Goal: Check status

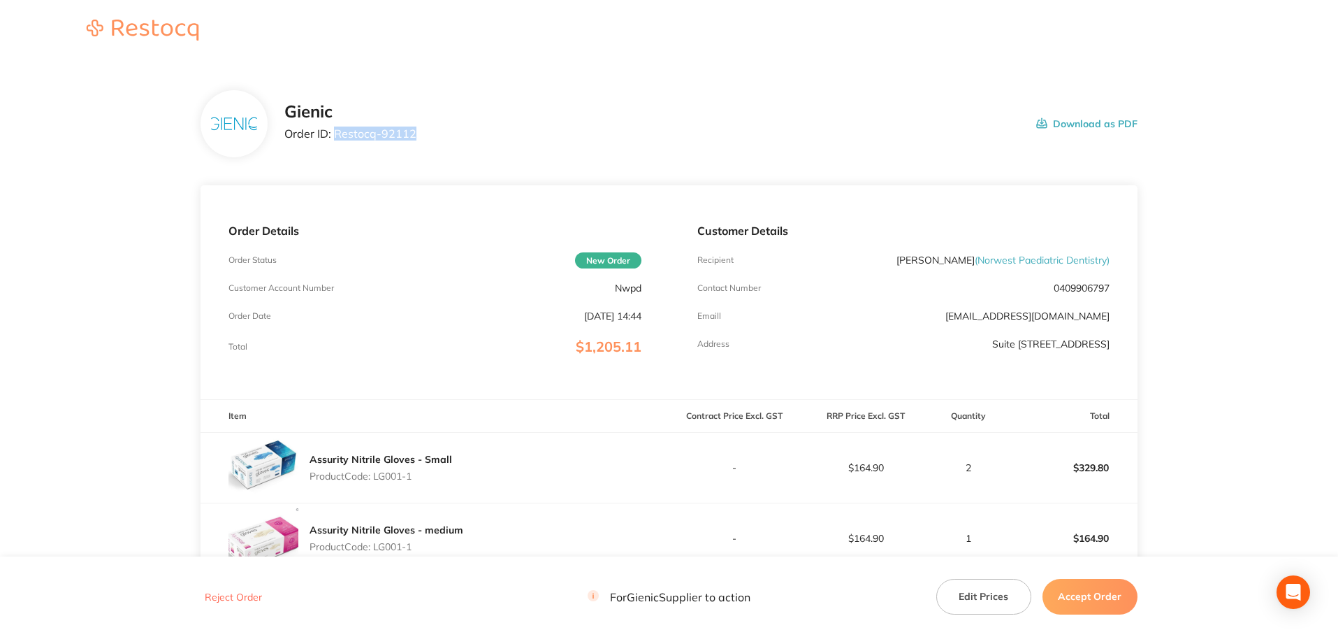
drag, startPoint x: 335, startPoint y: 129, endPoint x: 424, endPoint y: 131, distance: 88.8
click at [424, 131] on div "Gienic Order ID: Restocq- 92112 Download as PDF" at bounding box center [710, 123] width 853 height 43
copy p "Restocq- 92112"
click at [318, 454] on link "Assurity Nitrile Gloves - Small" at bounding box center [381, 459] width 143 height 13
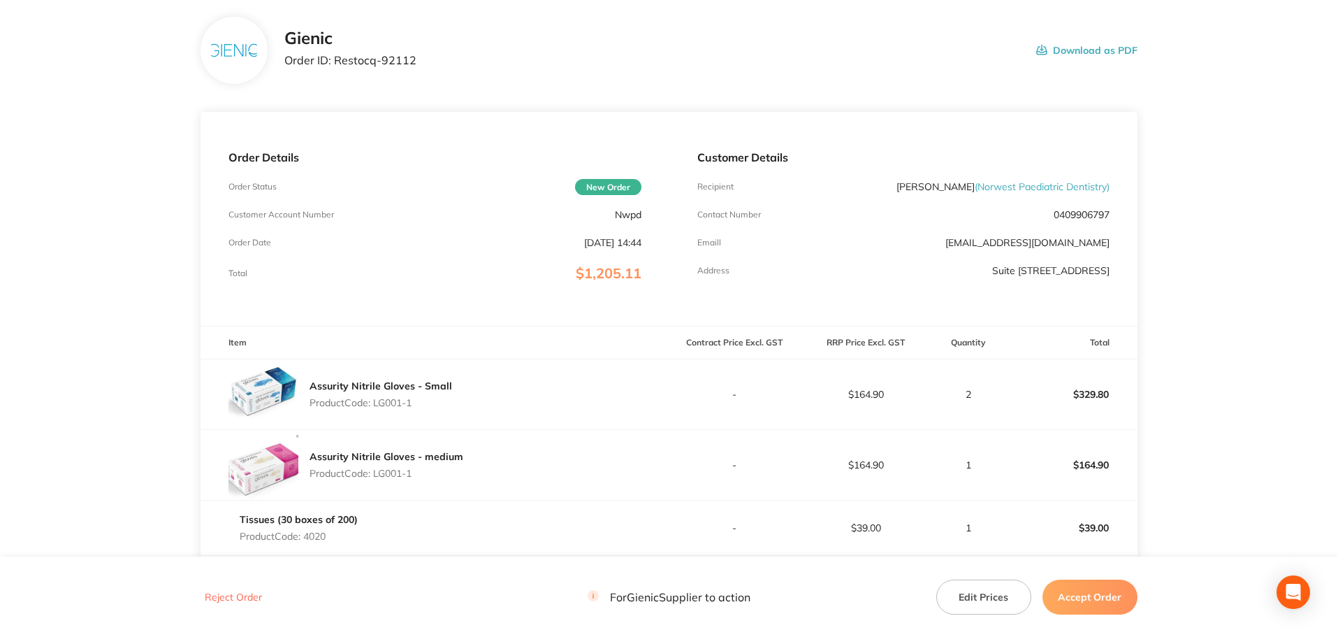
scroll to position [326, 0]
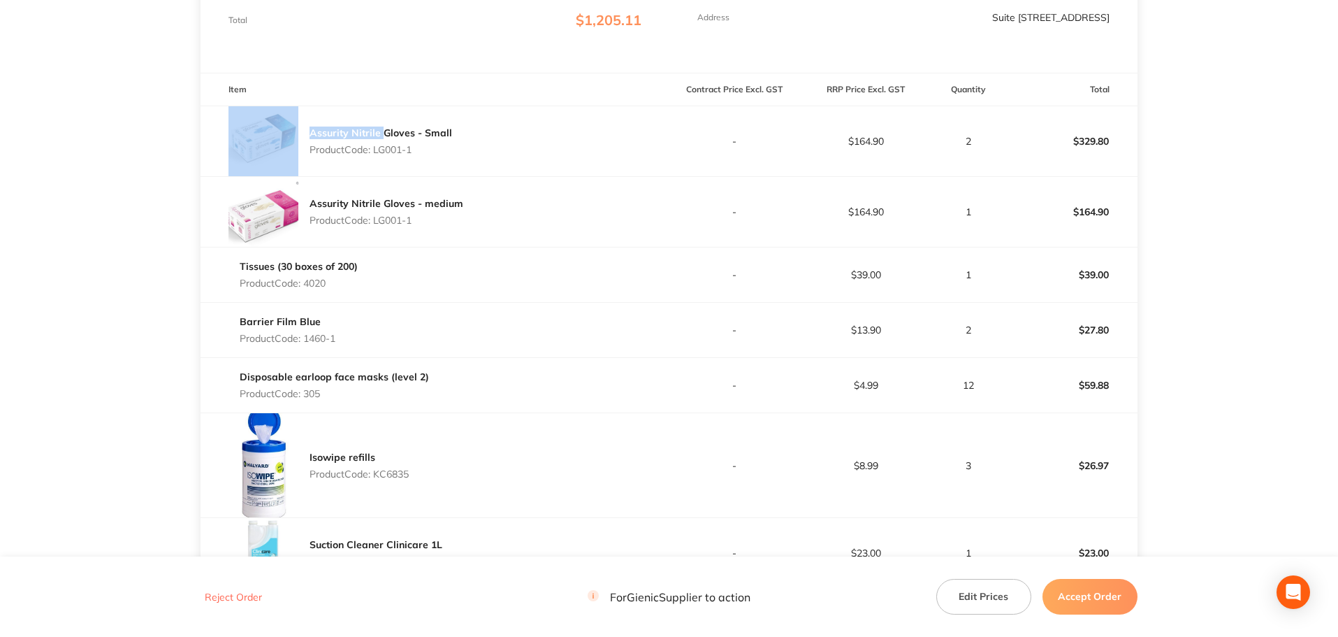
drag, startPoint x: 303, startPoint y: 134, endPoint x: 382, endPoint y: 131, distance: 78.3
click at [382, 131] on div "Assurity Nitrile Gloves - Small Product Code: LG001-1" at bounding box center [435, 141] width 468 height 70
copy div "Assurity Nitrile"
click at [320, 286] on p "Product Code: 4020" at bounding box center [299, 282] width 118 height 11
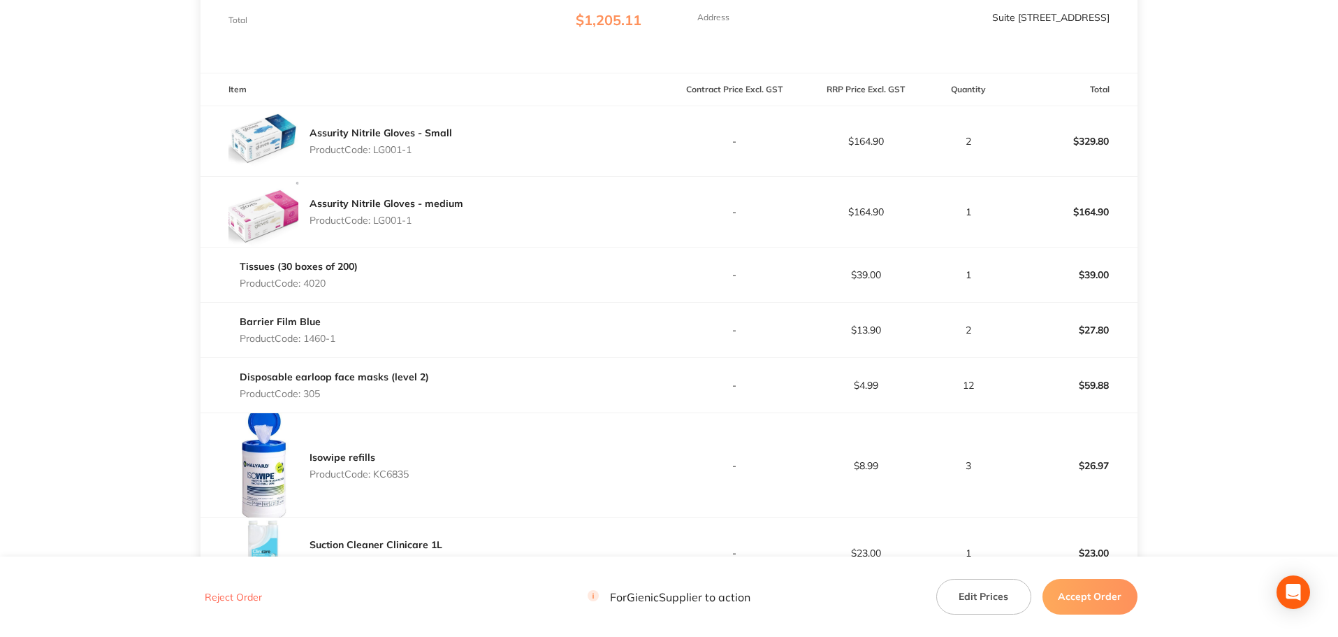
copy p "4020"
click at [317, 340] on p "Product Code: 1460-1" at bounding box center [288, 338] width 96 height 11
copy p "1460"
click at [318, 392] on p "Product Code: 305" at bounding box center [334, 393] width 189 height 11
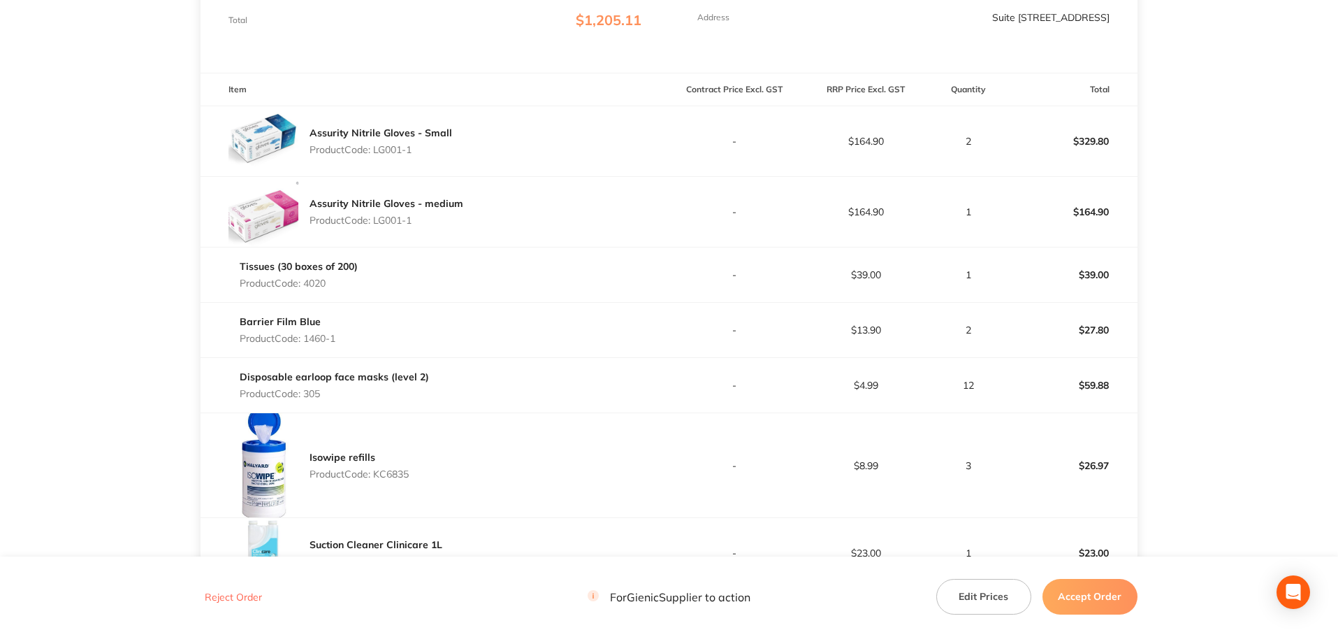
click at [318, 392] on p "Product Code: 305" at bounding box center [334, 393] width 189 height 11
copy p "305"
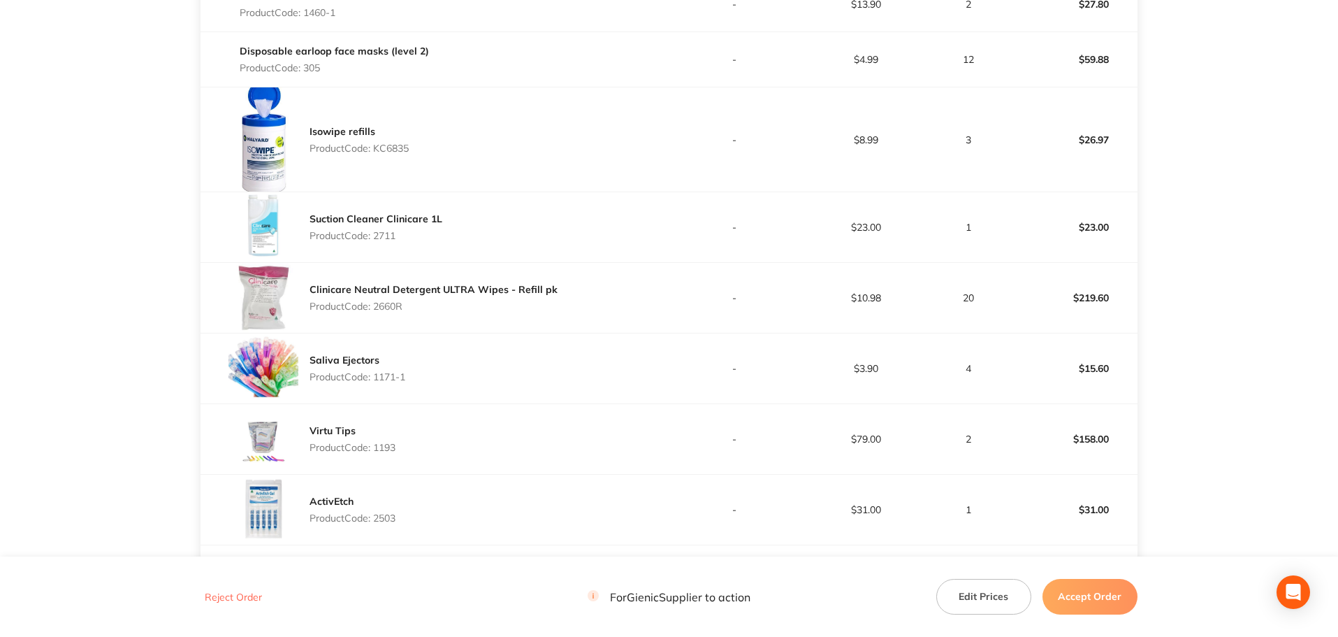
click at [396, 143] on p "Product Code: KC6835" at bounding box center [359, 148] width 99 height 11
copy p "KC6835"
click at [386, 237] on p "Product Code: 2711" at bounding box center [376, 235] width 133 height 11
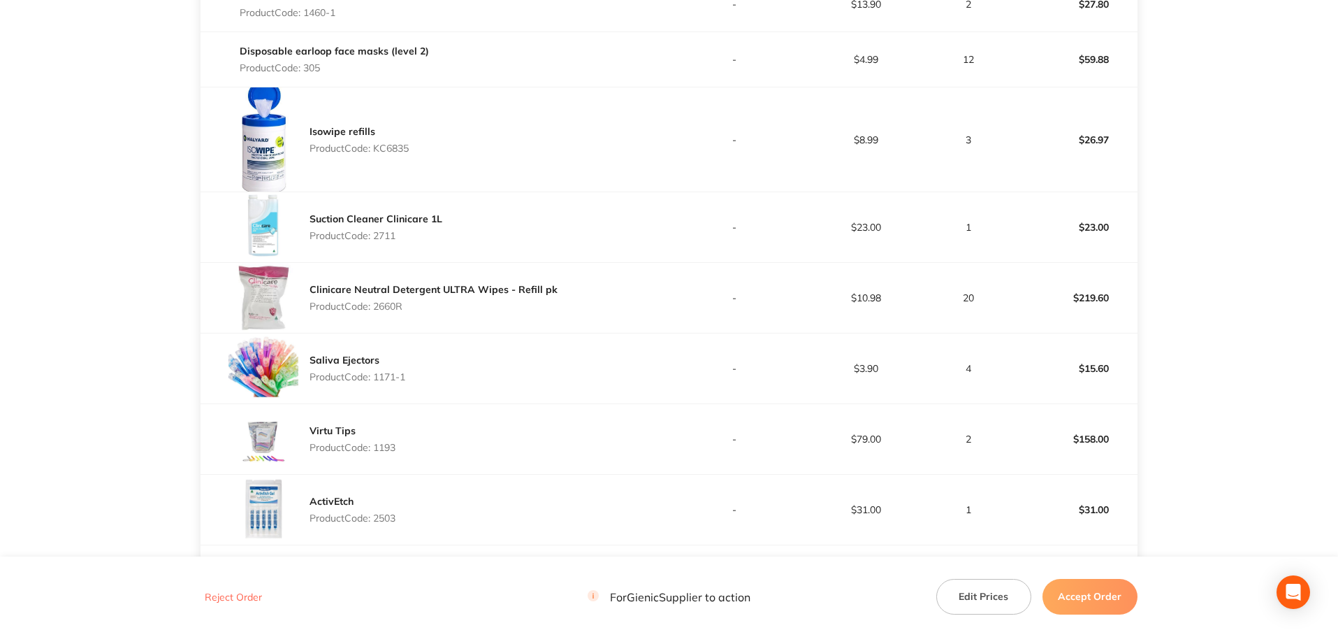
copy p "2711"
click at [396, 302] on p "Product Code: 2660R" at bounding box center [434, 306] width 248 height 11
copy p "2660R"
click at [382, 377] on p "Product Code: 1171-1" at bounding box center [358, 376] width 96 height 11
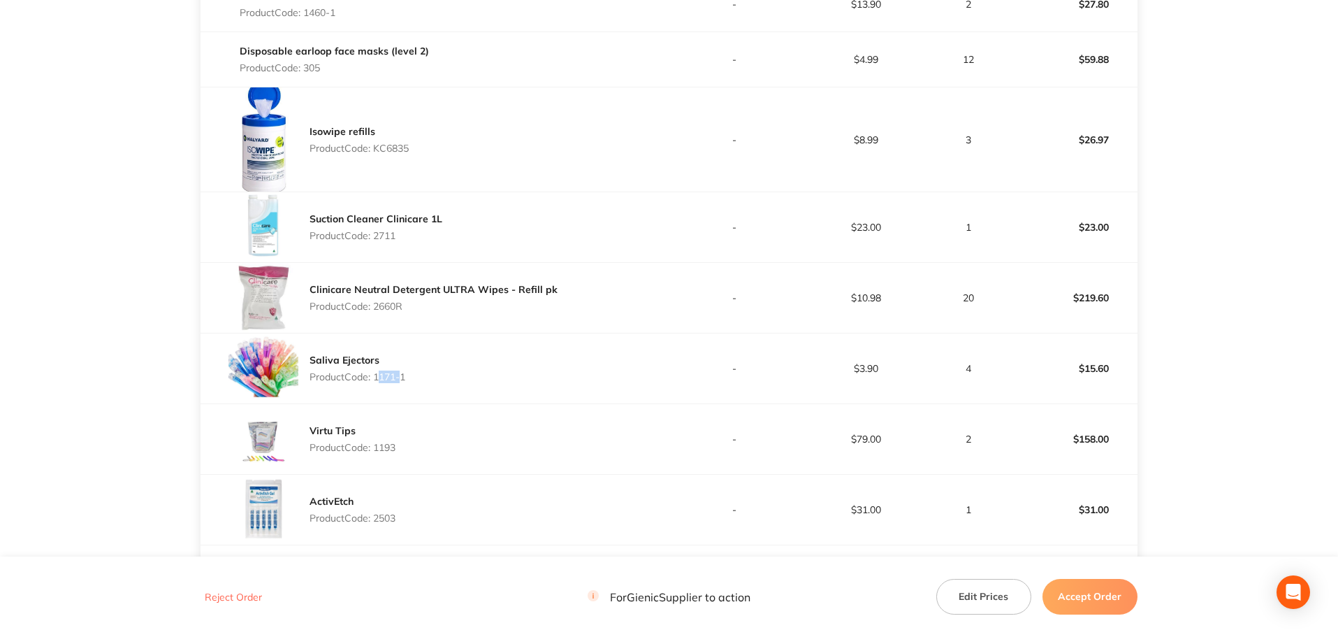
click at [382, 377] on p "Product Code: 1171-1" at bounding box center [358, 376] width 96 height 11
copy p "1171"
click at [379, 444] on p "Product Code: 1193" at bounding box center [353, 447] width 86 height 11
copy p "1193"
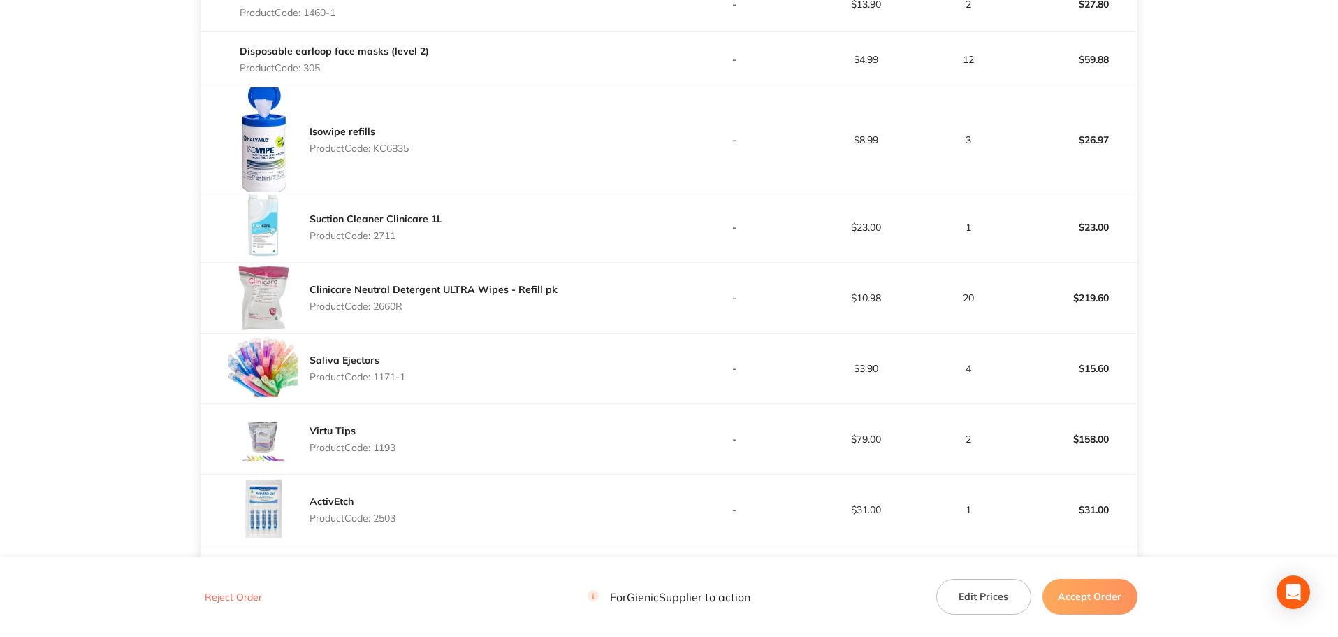
click at [393, 512] on p "Product Code: 2503" at bounding box center [353, 517] width 86 height 11
copy p "2503"
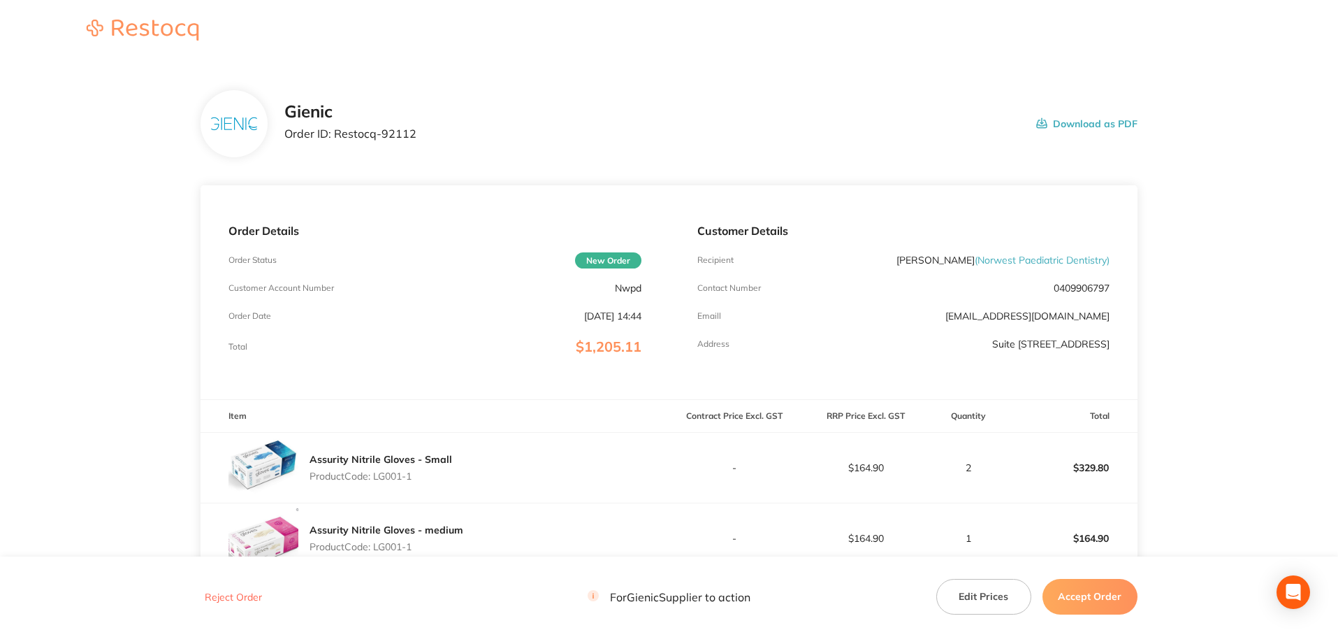
scroll to position [326, 0]
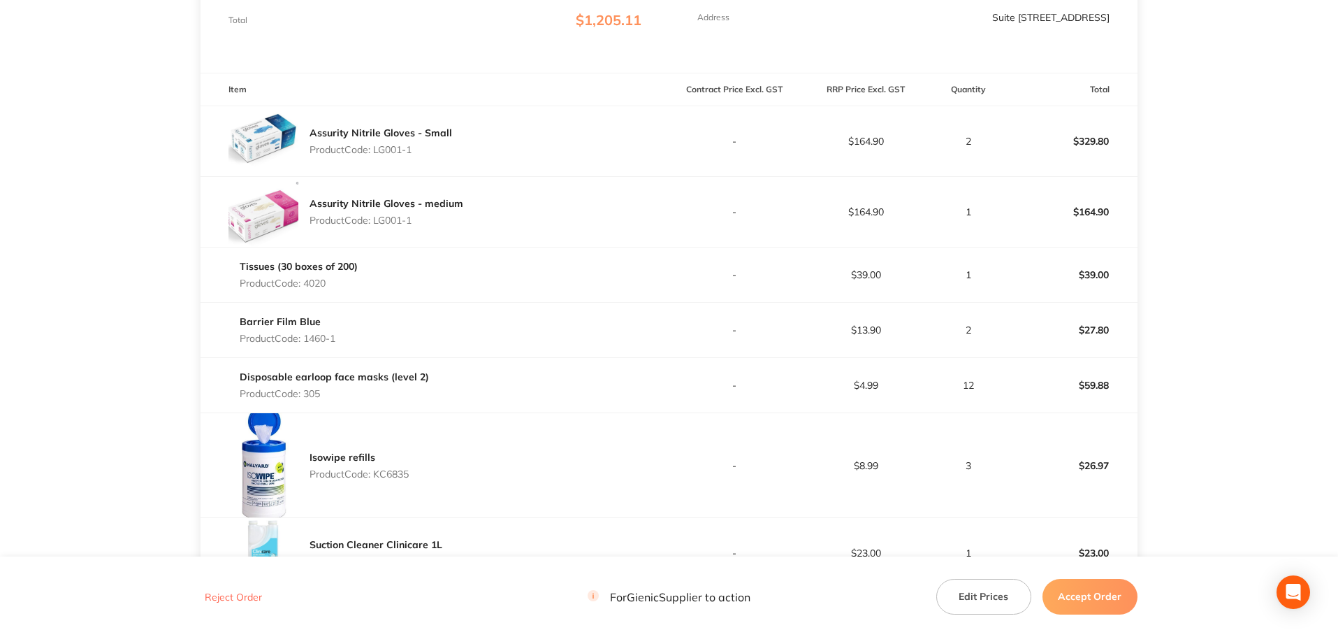
click at [1086, 136] on p "$329.80" at bounding box center [1072, 141] width 130 height 34
click at [1083, 217] on p "$164.90" at bounding box center [1072, 212] width 130 height 34
click at [1083, 280] on p "$39.00" at bounding box center [1072, 275] width 130 height 34
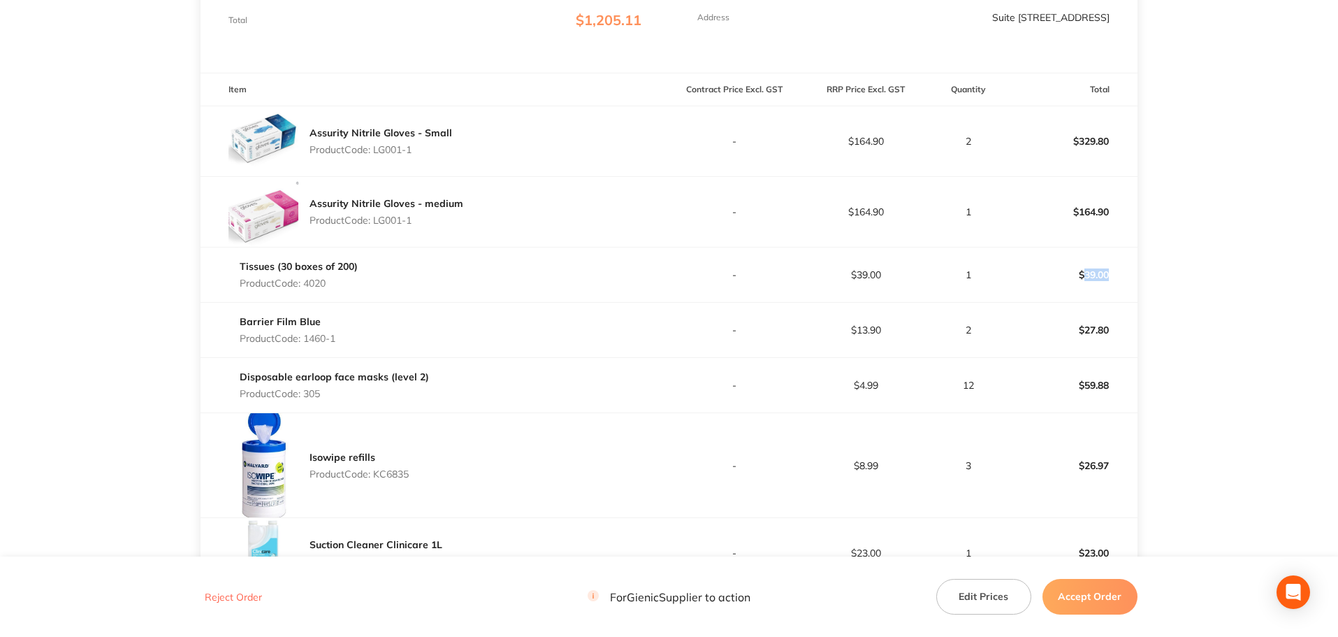
click at [1084, 280] on p "$39.00" at bounding box center [1072, 275] width 130 height 34
click at [1094, 331] on p "$27.80" at bounding box center [1072, 330] width 130 height 34
click at [1096, 331] on p "$27.80" at bounding box center [1072, 330] width 130 height 34
click at [1096, 390] on p "$59.88" at bounding box center [1072, 385] width 130 height 34
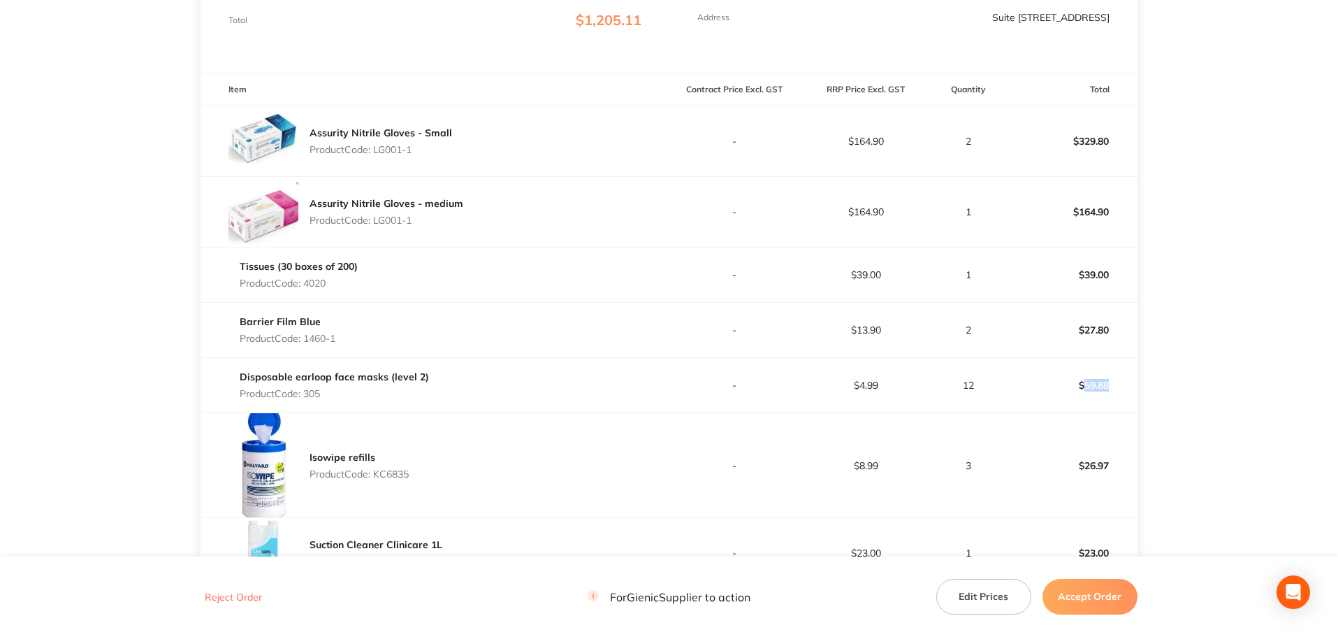
click at [1096, 390] on p "$59.88" at bounding box center [1072, 385] width 130 height 34
click at [1092, 465] on p "$26.97" at bounding box center [1072, 466] width 130 height 34
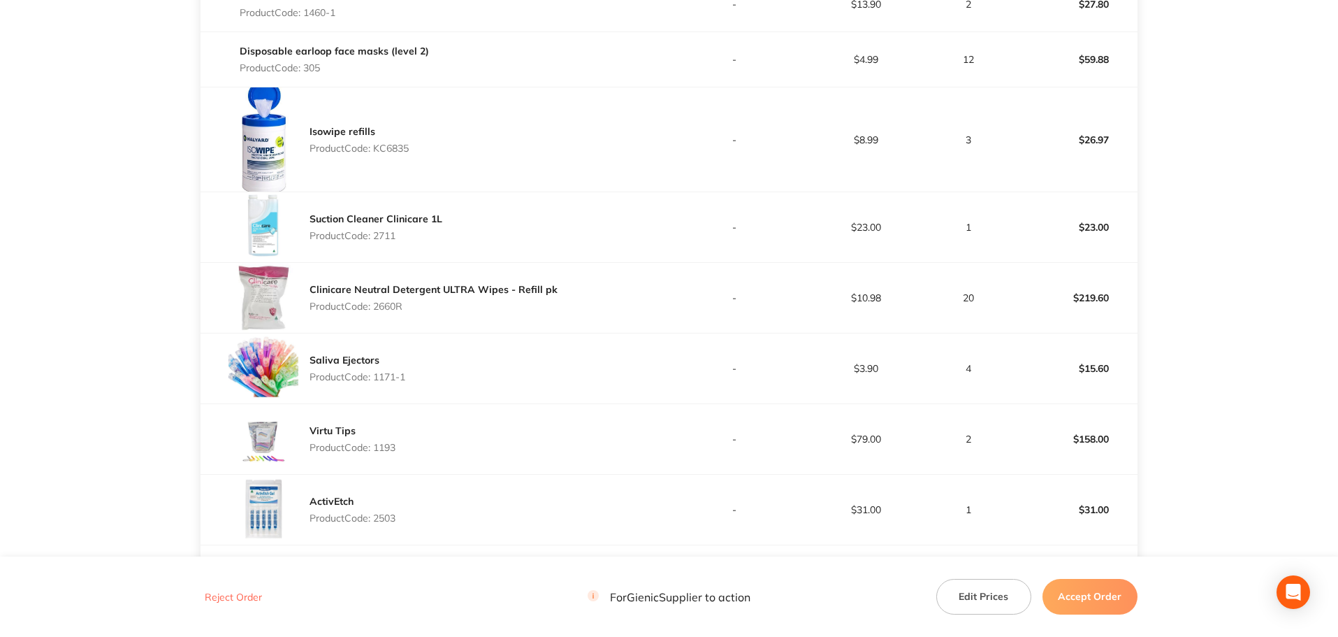
click at [1089, 224] on p "$23.00" at bounding box center [1072, 227] width 130 height 34
click at [1087, 302] on p "$219.60" at bounding box center [1072, 298] width 130 height 34
click at [1100, 361] on p "$15.60" at bounding box center [1072, 369] width 130 height 34
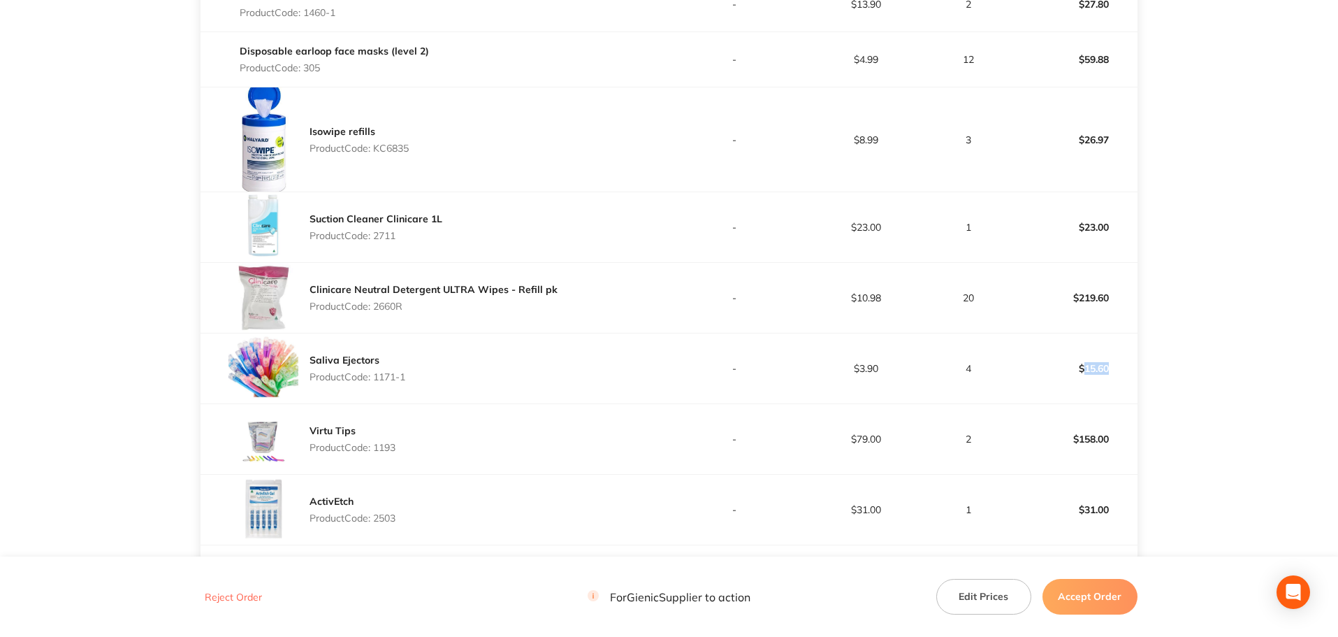
click at [1100, 361] on p "$15.60" at bounding box center [1072, 369] width 130 height 34
click at [1082, 444] on p "$158.00" at bounding box center [1072, 439] width 130 height 34
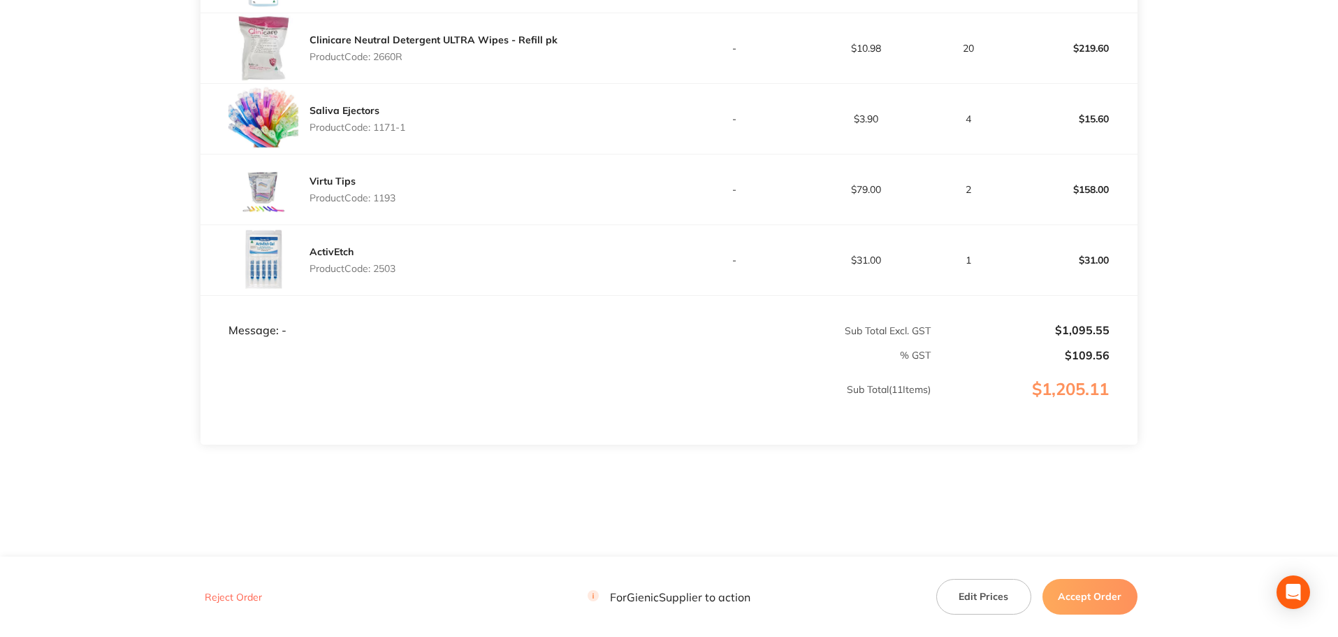
click at [1101, 253] on p "$31.00" at bounding box center [1072, 260] width 130 height 34
click at [1101, 264] on p "$31.00" at bounding box center [1072, 260] width 130 height 34
